Goal: Task Accomplishment & Management: Manage account settings

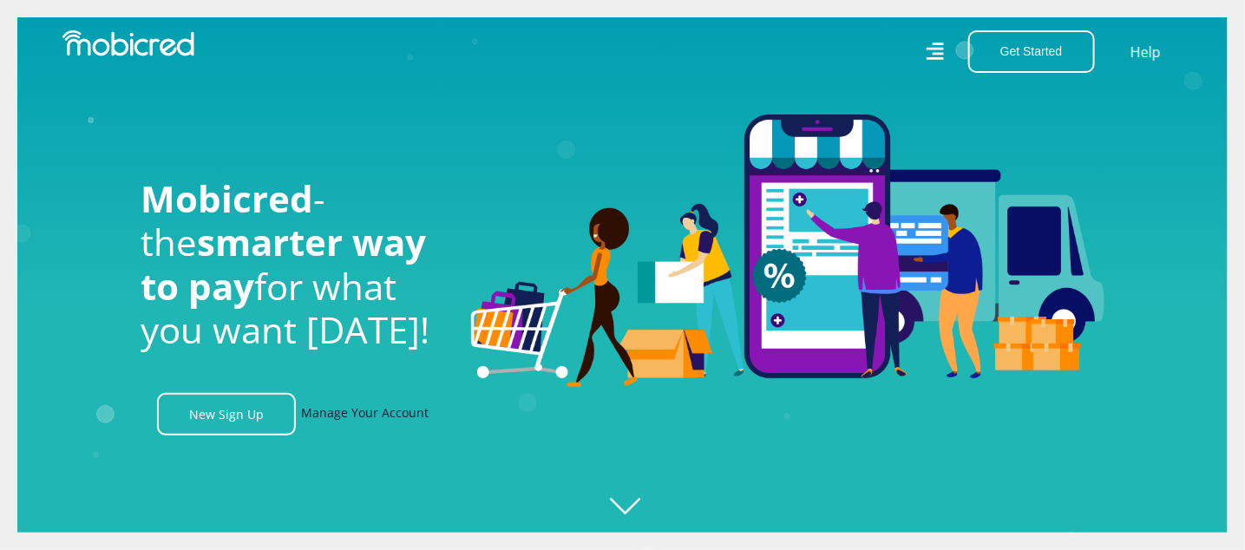
scroll to position [0, 1235]
click at [392, 419] on link "Manage Your Account" at bounding box center [365, 414] width 128 height 43
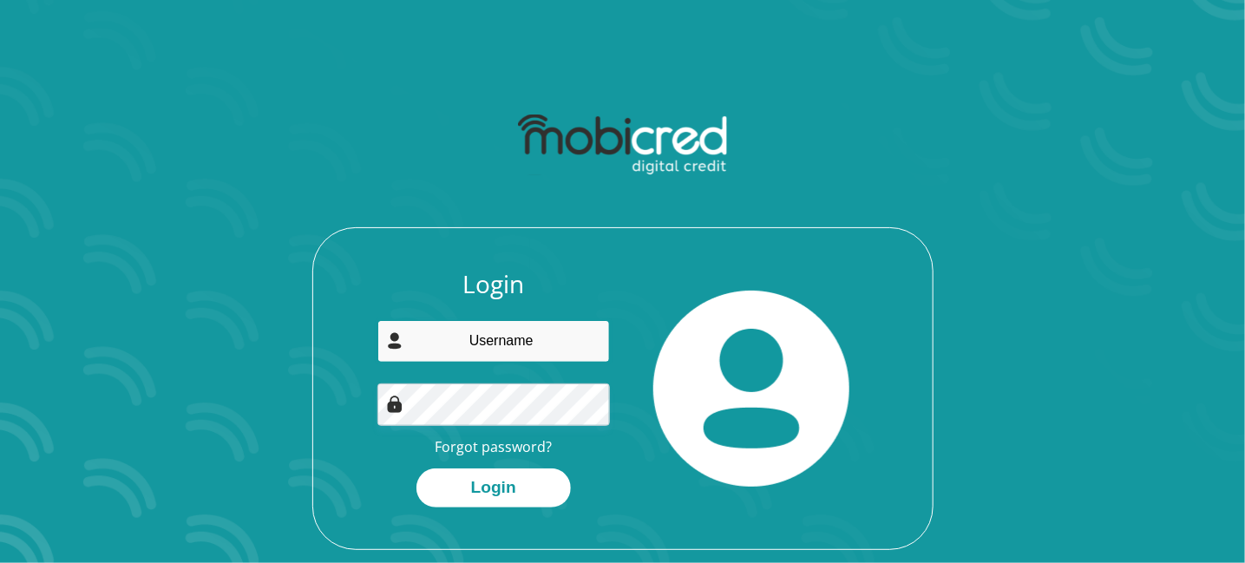
click at [455, 335] on input "email" at bounding box center [493, 341] width 232 height 43
type input "[EMAIL_ADDRESS][DOMAIN_NAME]"
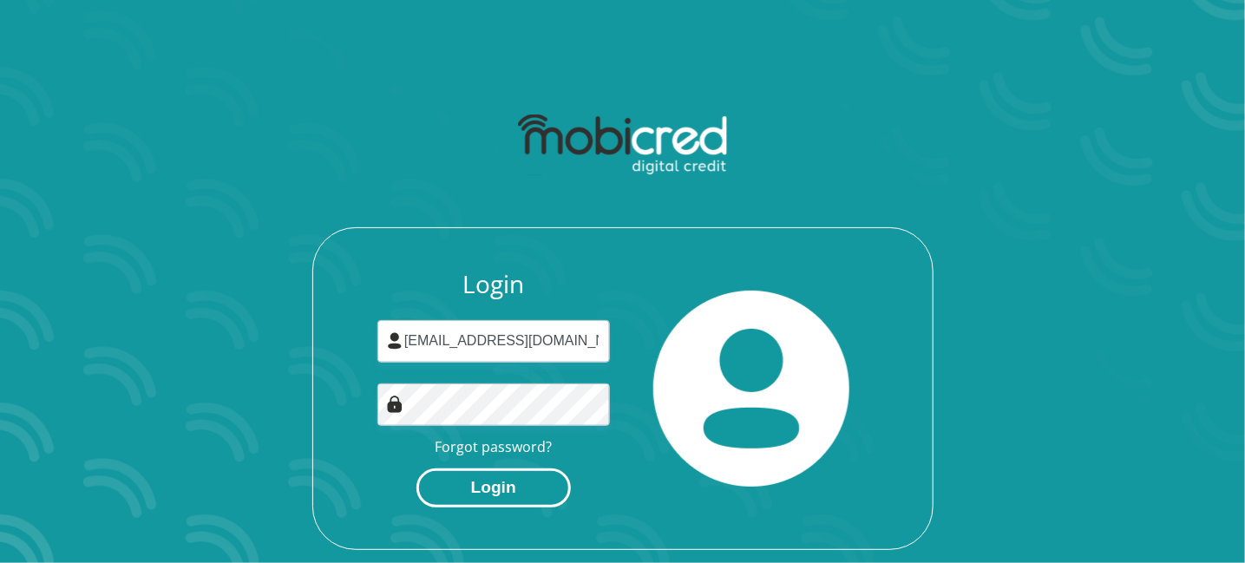
click at [469, 481] on button "Login" at bounding box center [493, 487] width 154 height 39
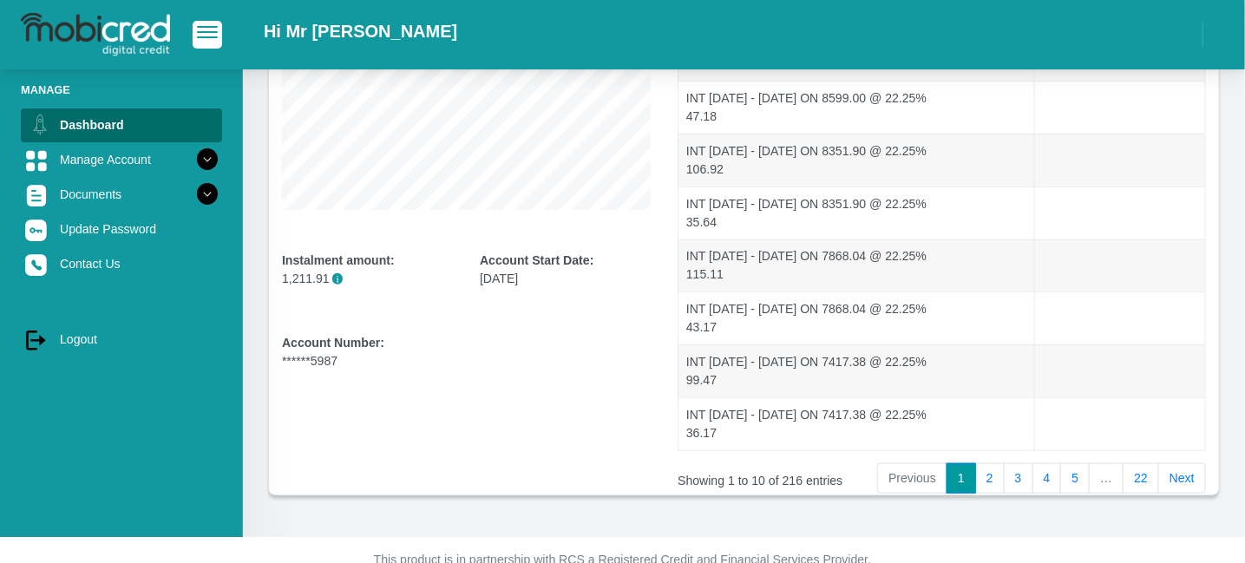
scroll to position [410, 0]
